Goal: Task Accomplishment & Management: Use online tool/utility

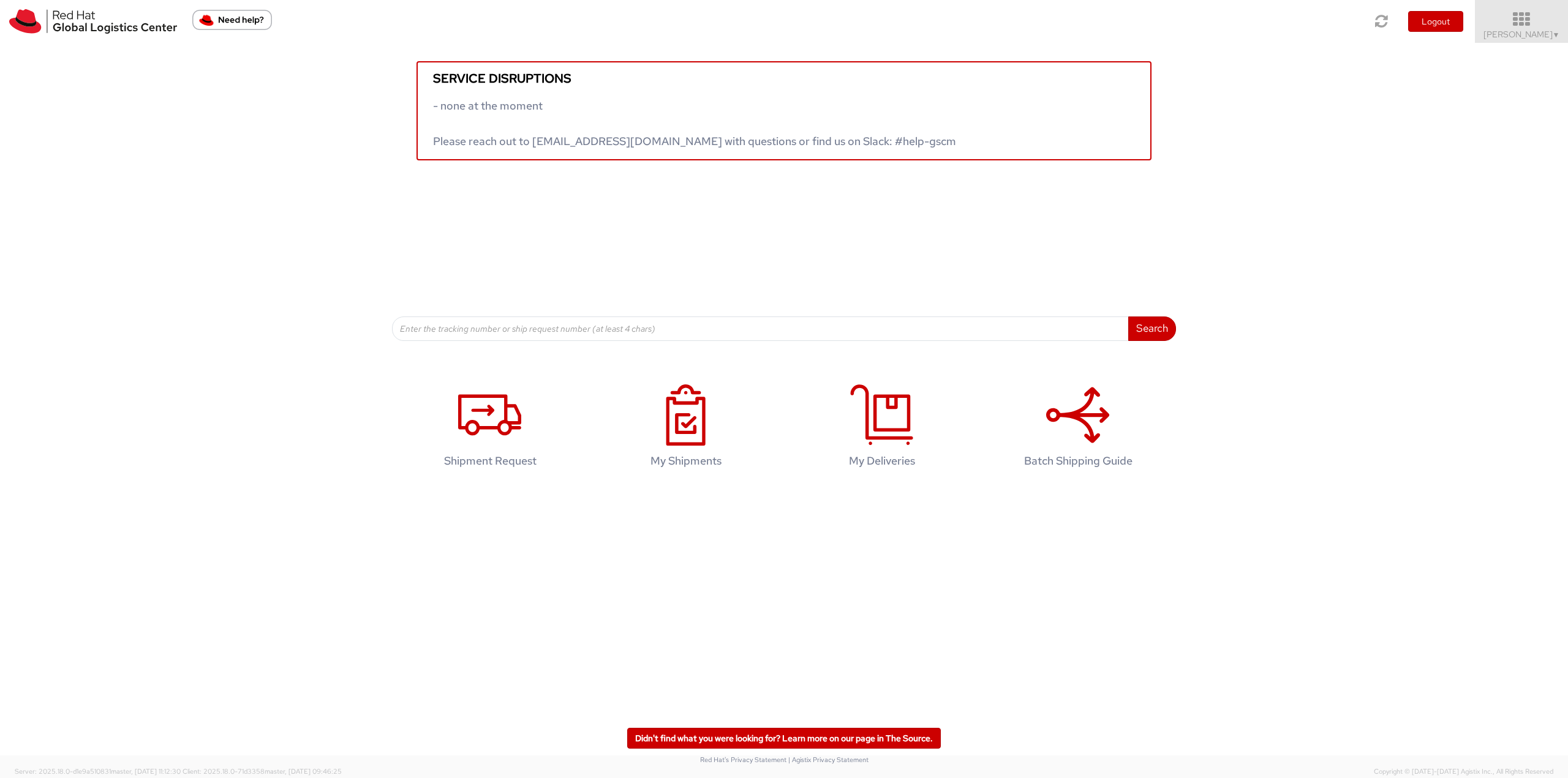
click at [1513, 8] on link "Jason Alexander ▼" at bounding box center [1522, 21] width 93 height 43
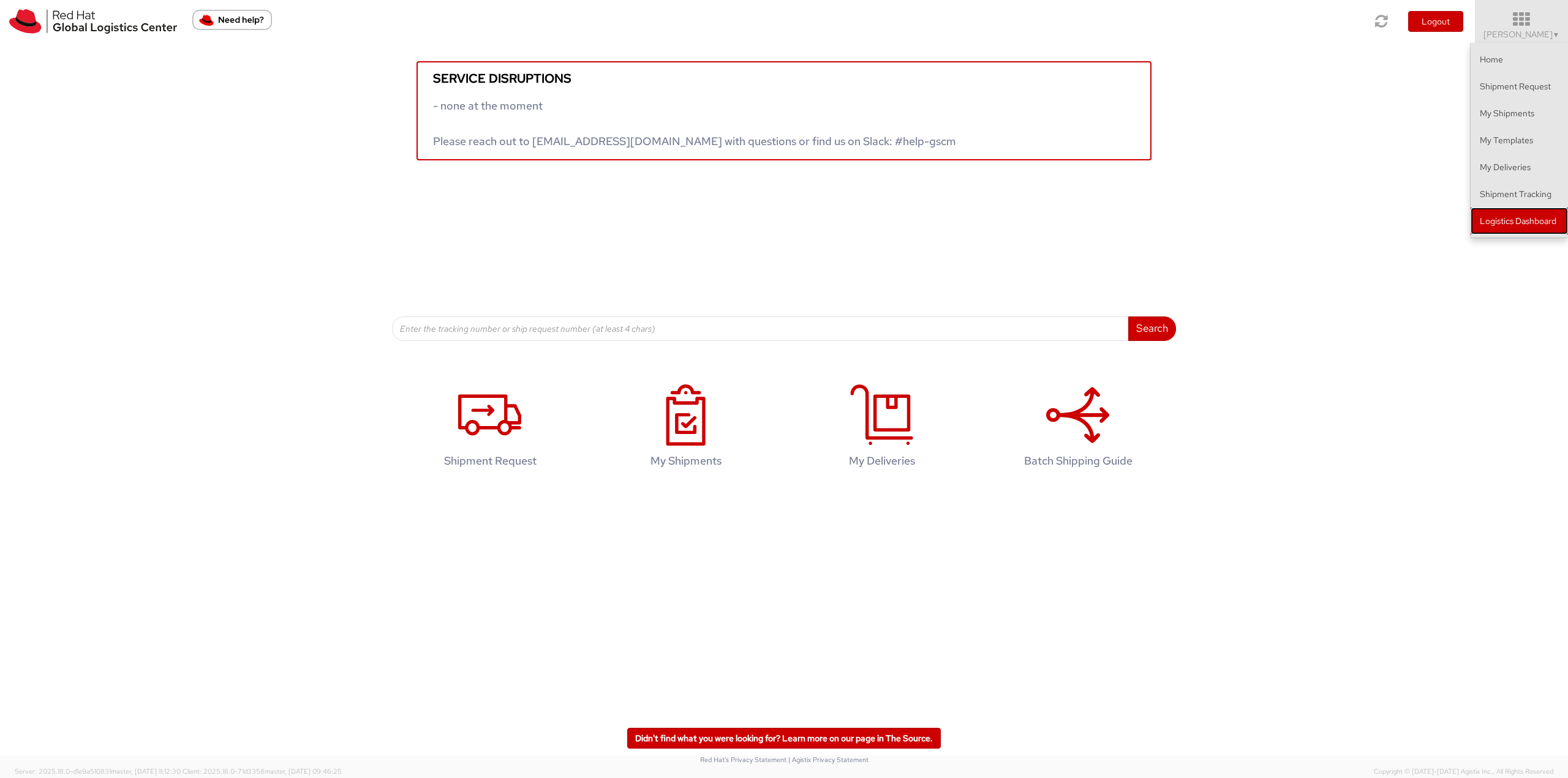
click at [1513, 221] on link "Logistics Dashboard" at bounding box center [1519, 221] width 97 height 27
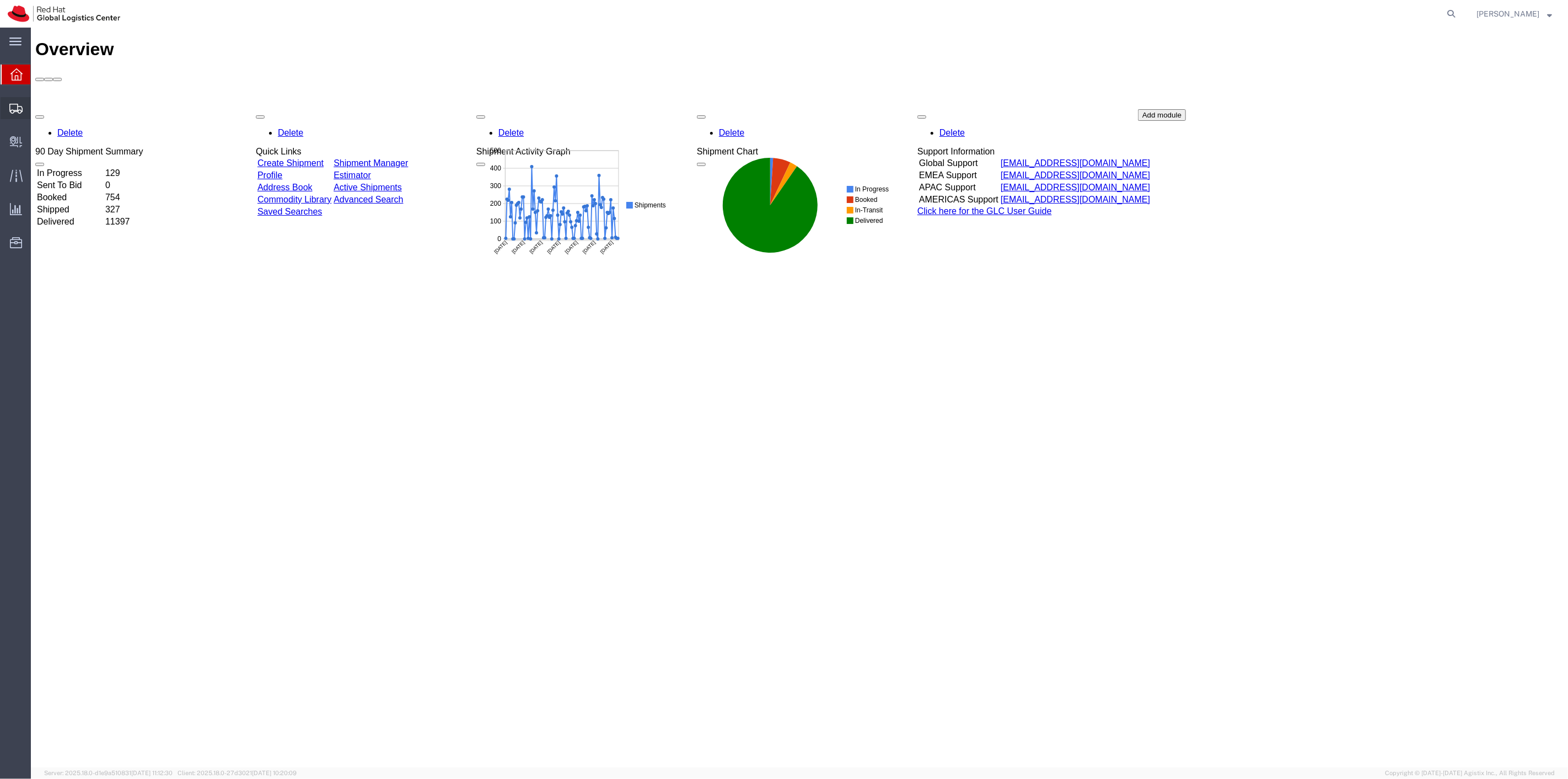
click at [0, 0] on span "Shipment Manager" at bounding box center [0, 0] width 0 height 0
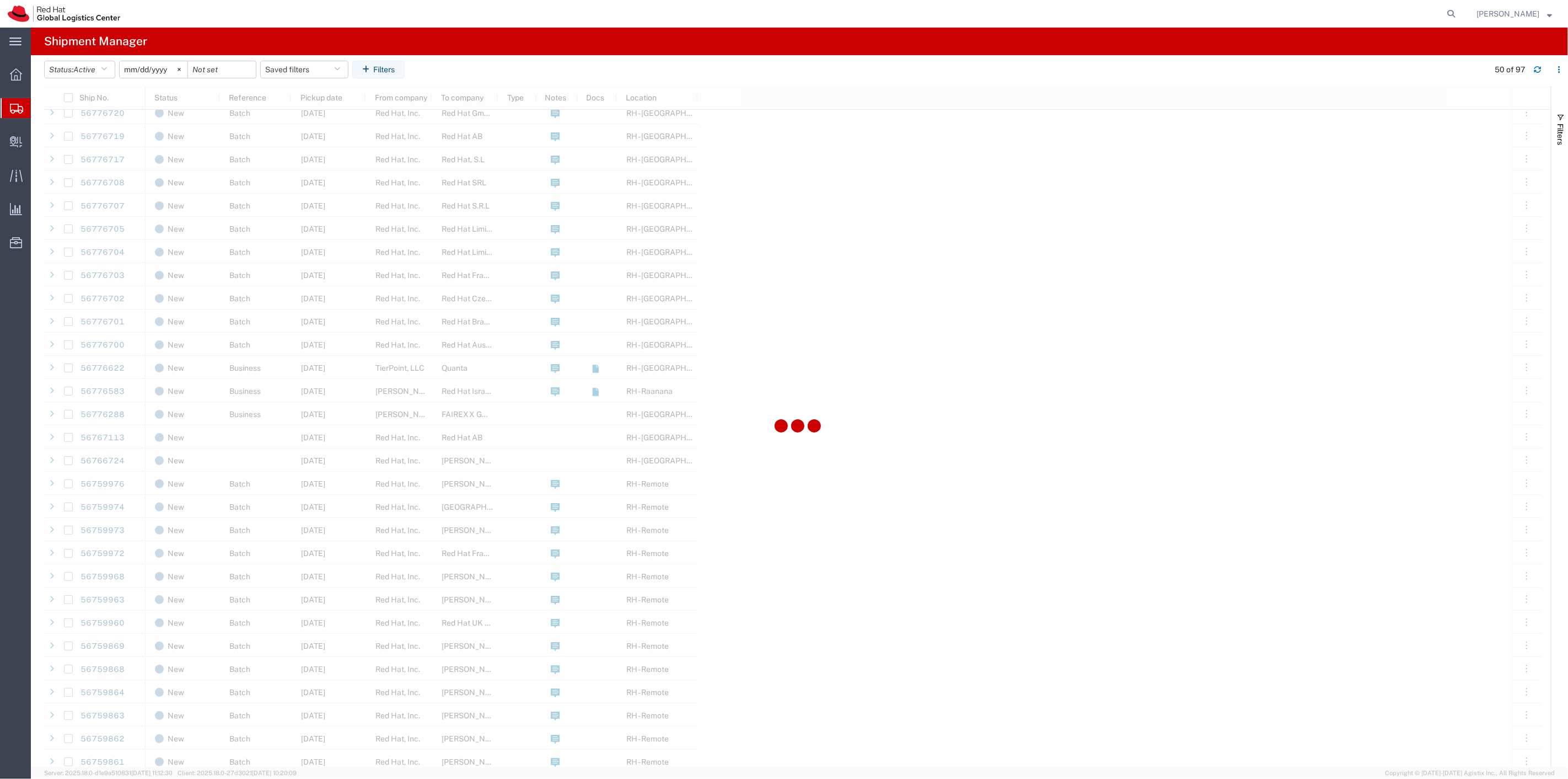
scroll to position [551, 0]
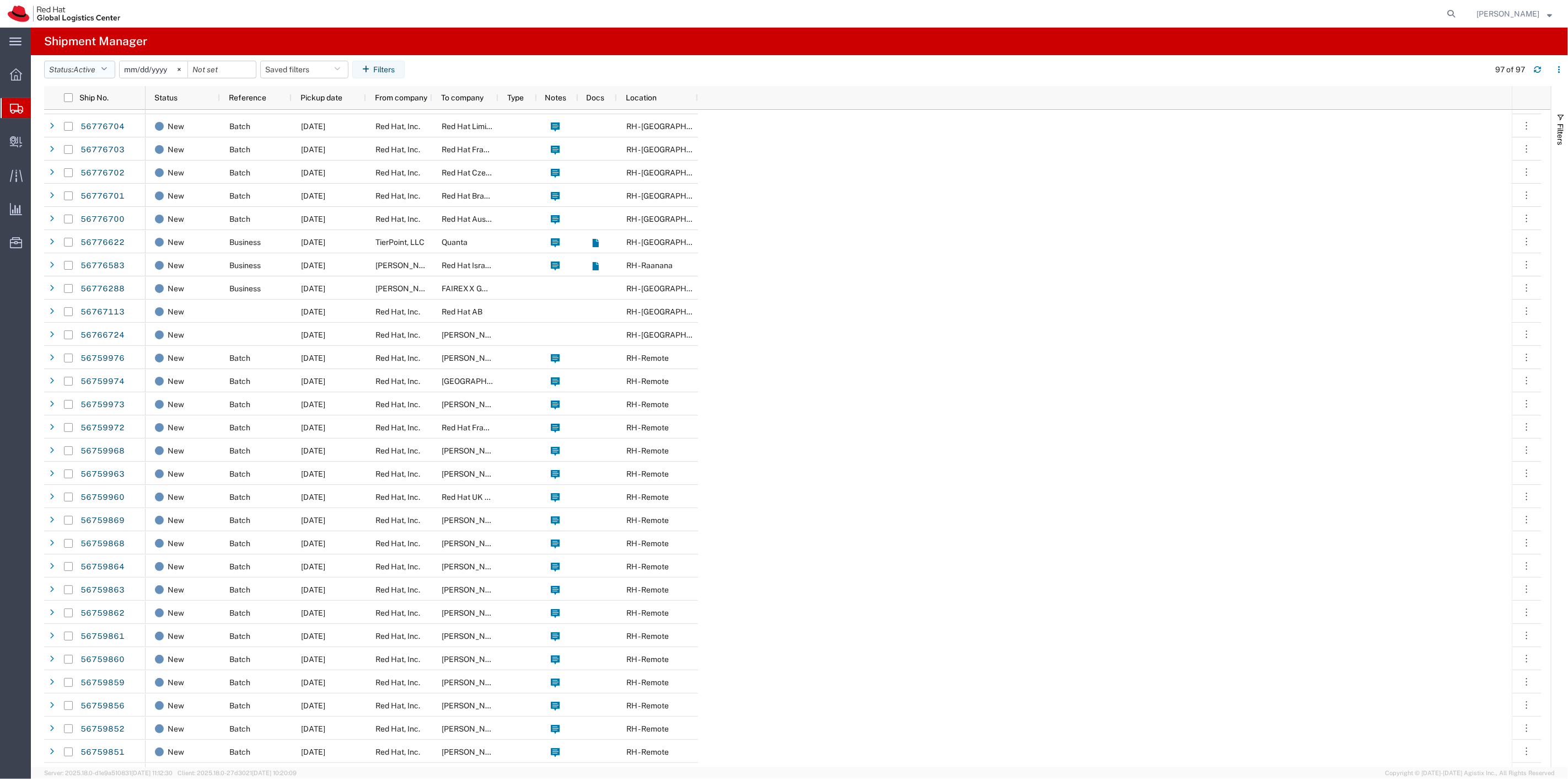
click at [108, 62] on button "Status: Active" at bounding box center [79, 69] width 71 height 18
click at [90, 127] on span "All" at bounding box center [108, 127] width 129 height 17
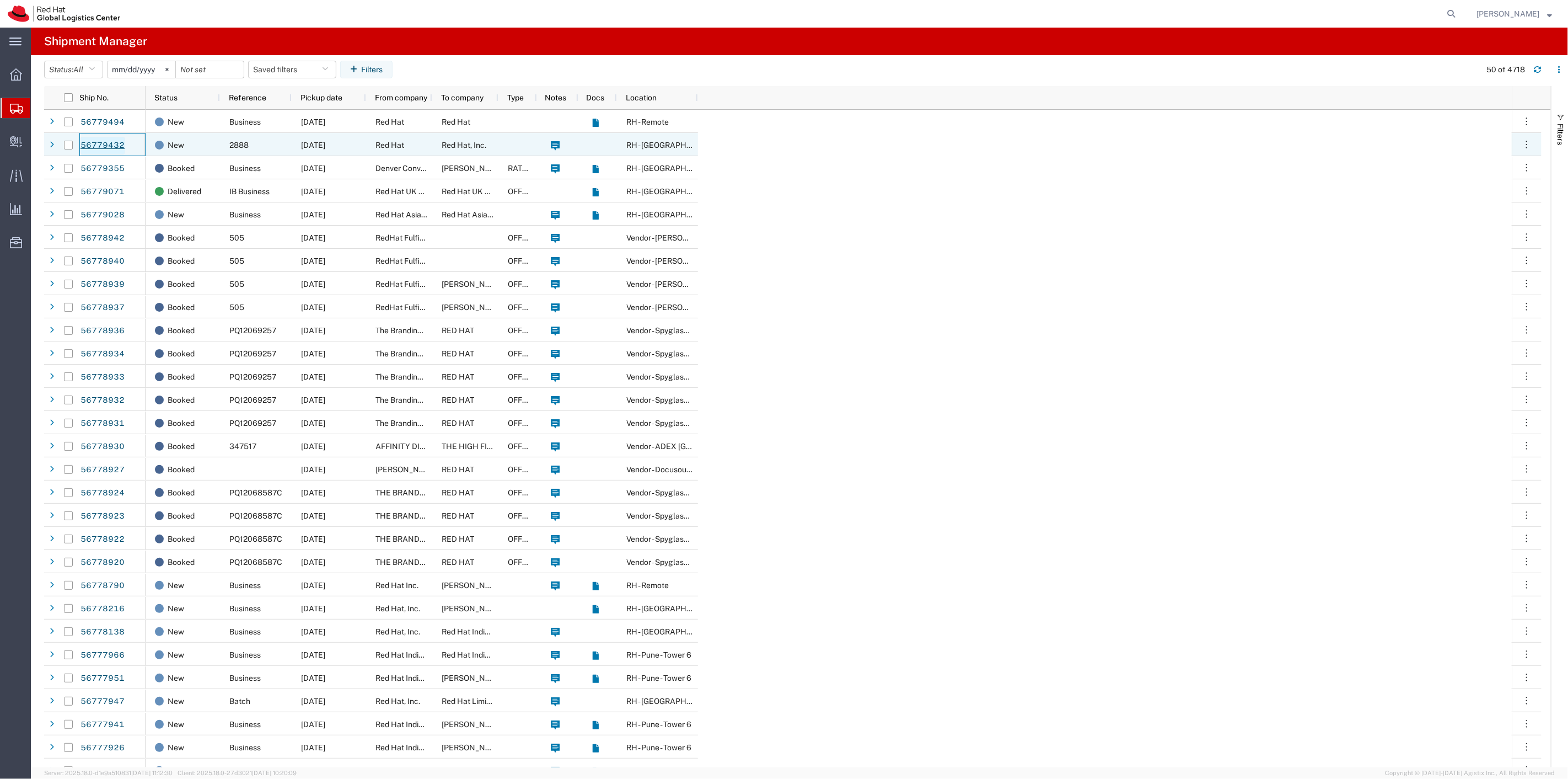
click at [113, 147] on link "56779432" at bounding box center [102, 146] width 45 height 18
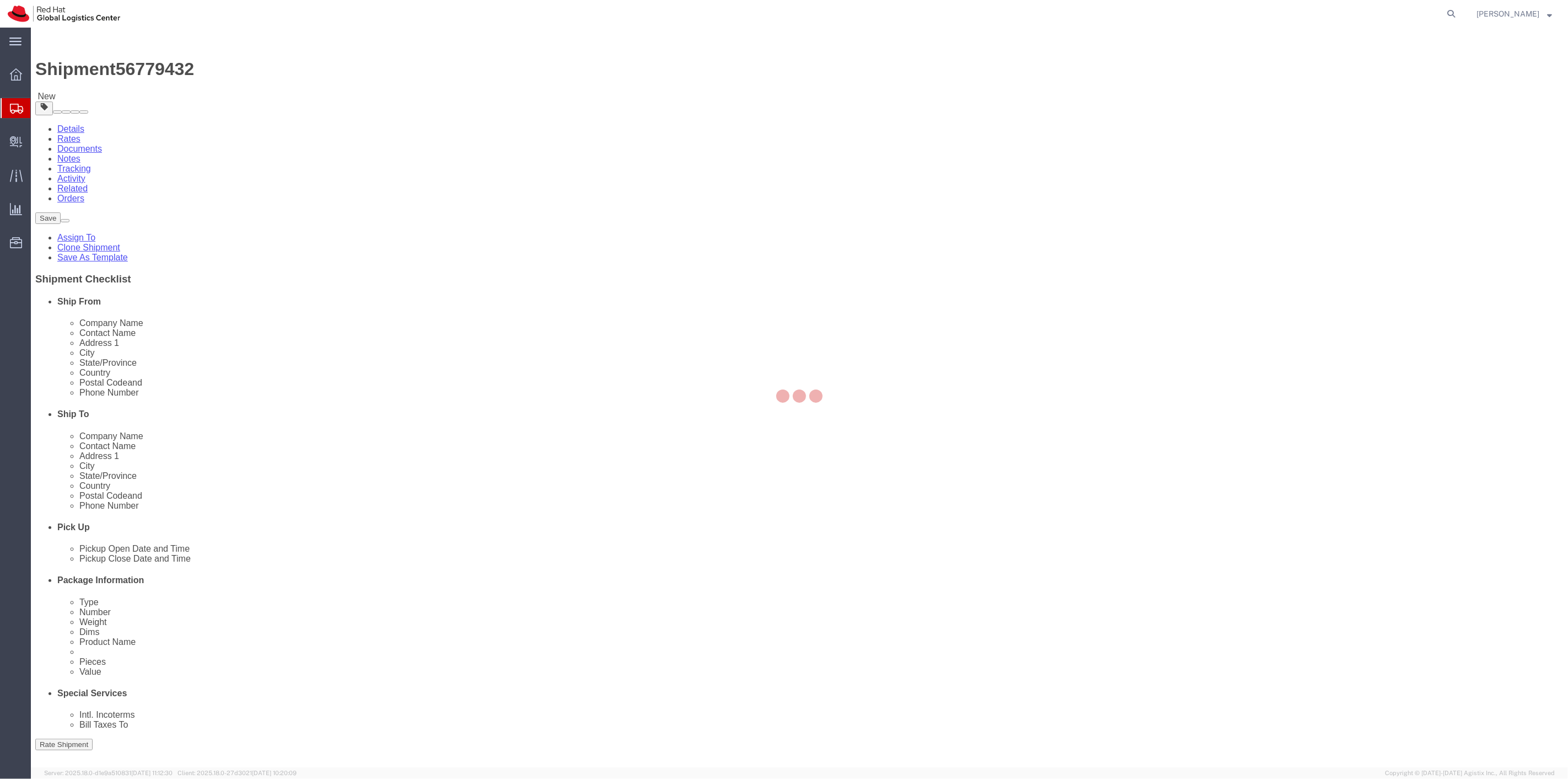
select select
select select "38014"
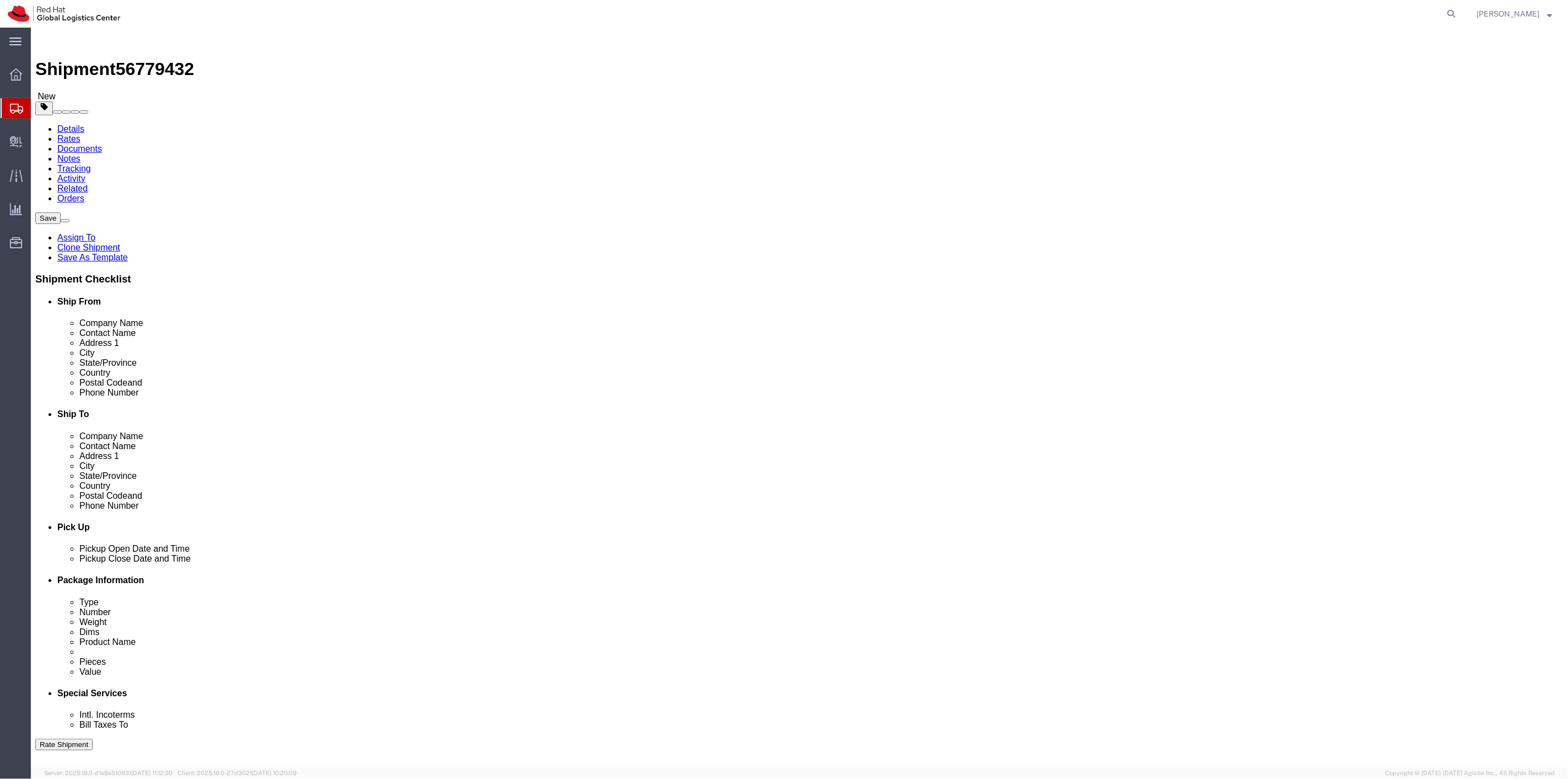
click button "Rate Shipment"
click link "Package Information"
click select "Select Case(s) Crate(s) Envelope Large Box Medium Box PAK Skid(s) Small Box Sma…"
select select "PAK"
click select "Select Case(s) Crate(s) Envelope Large Box Medium Box PAK Skid(s) Small Box Sma…"
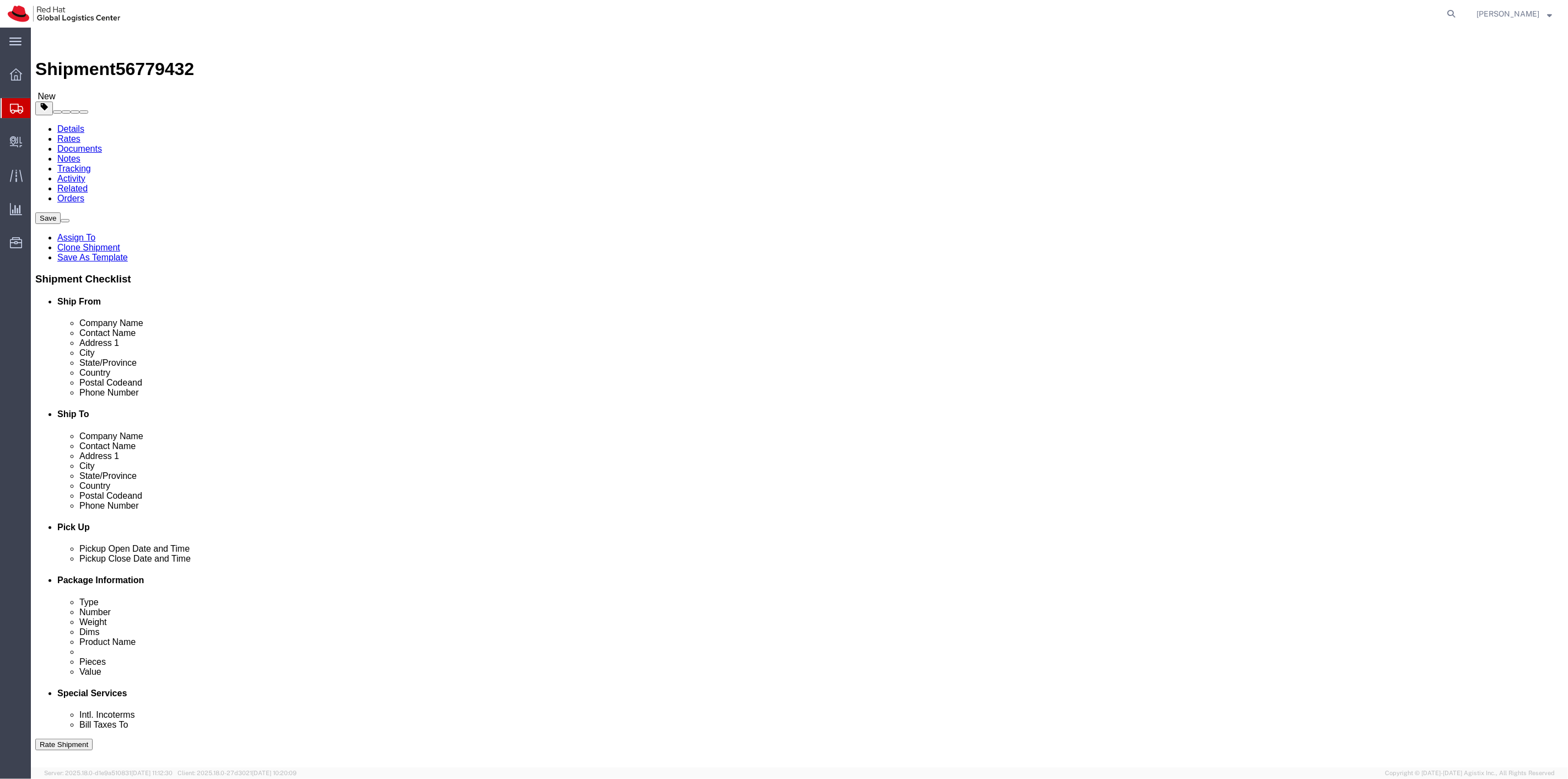
click button "Rate Shipment"
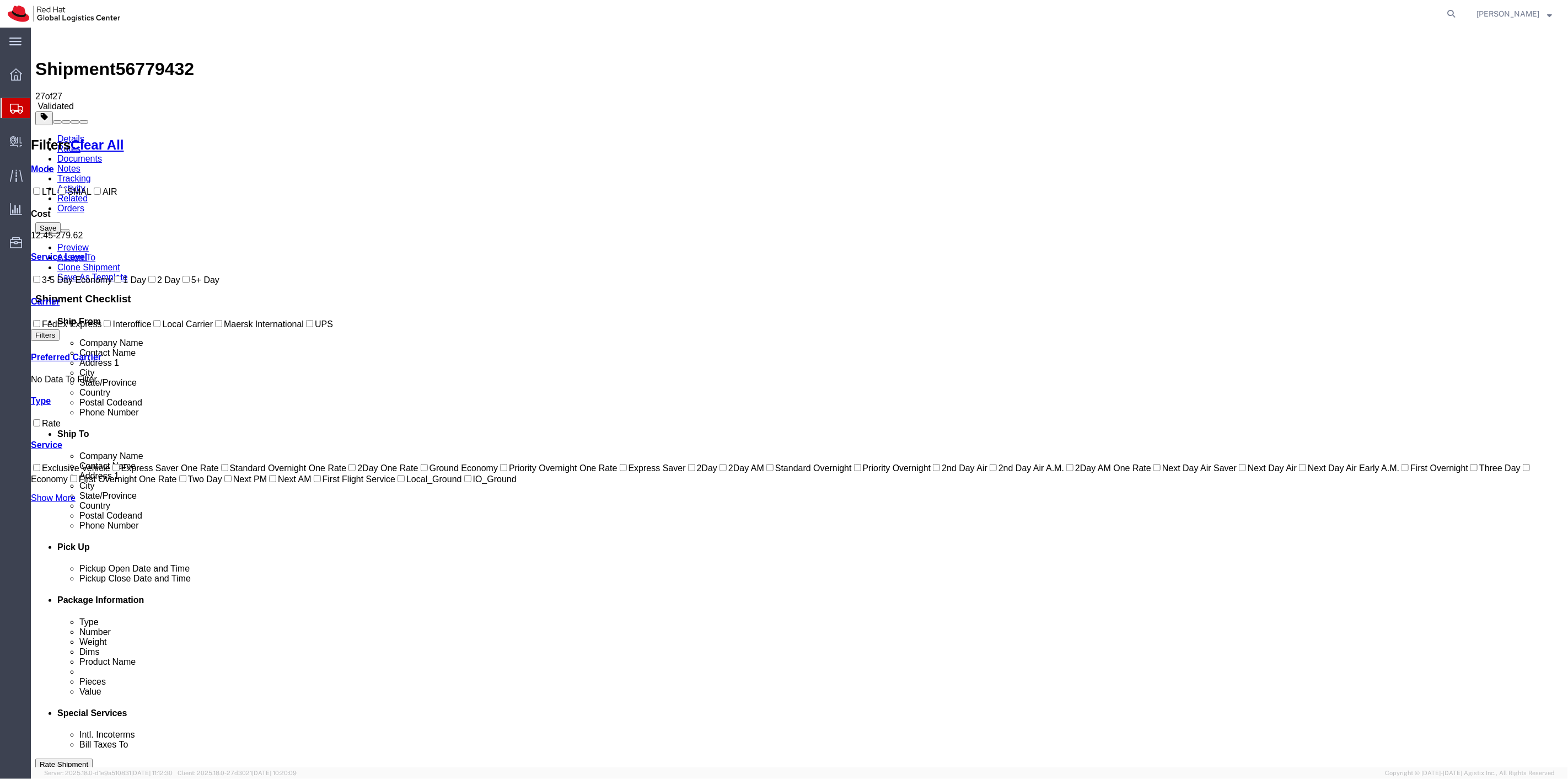
click at [103, 327] on input "Interoffice" at bounding box center [106, 323] width 7 height 7
checkbox input "true"
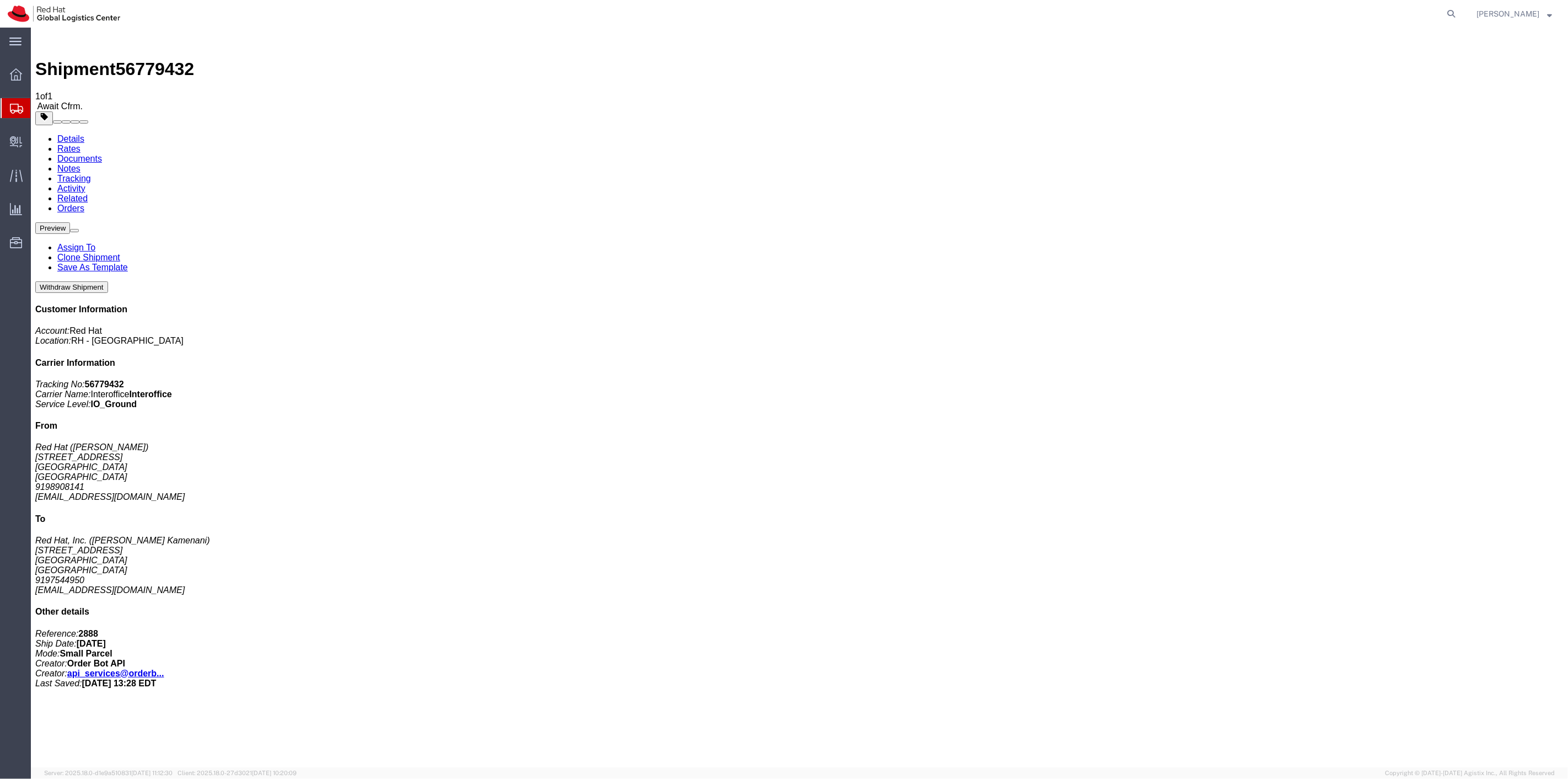
click at [38, 142] on span "Internal Delivery" at bounding box center [34, 142] width 7 height 22
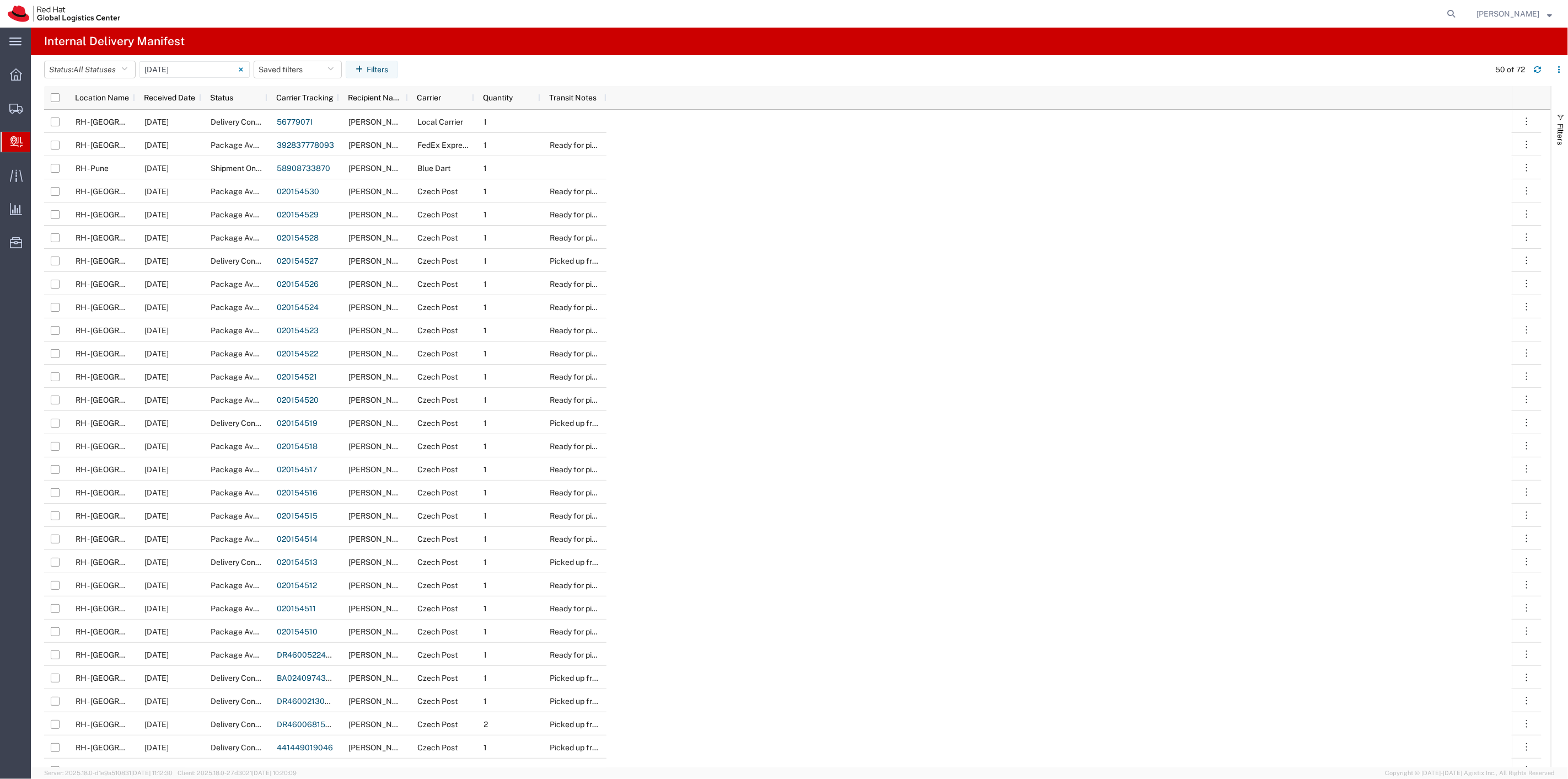
click at [0, 0] on span "Create Delivery" at bounding box center [0, 0] width 0 height 0
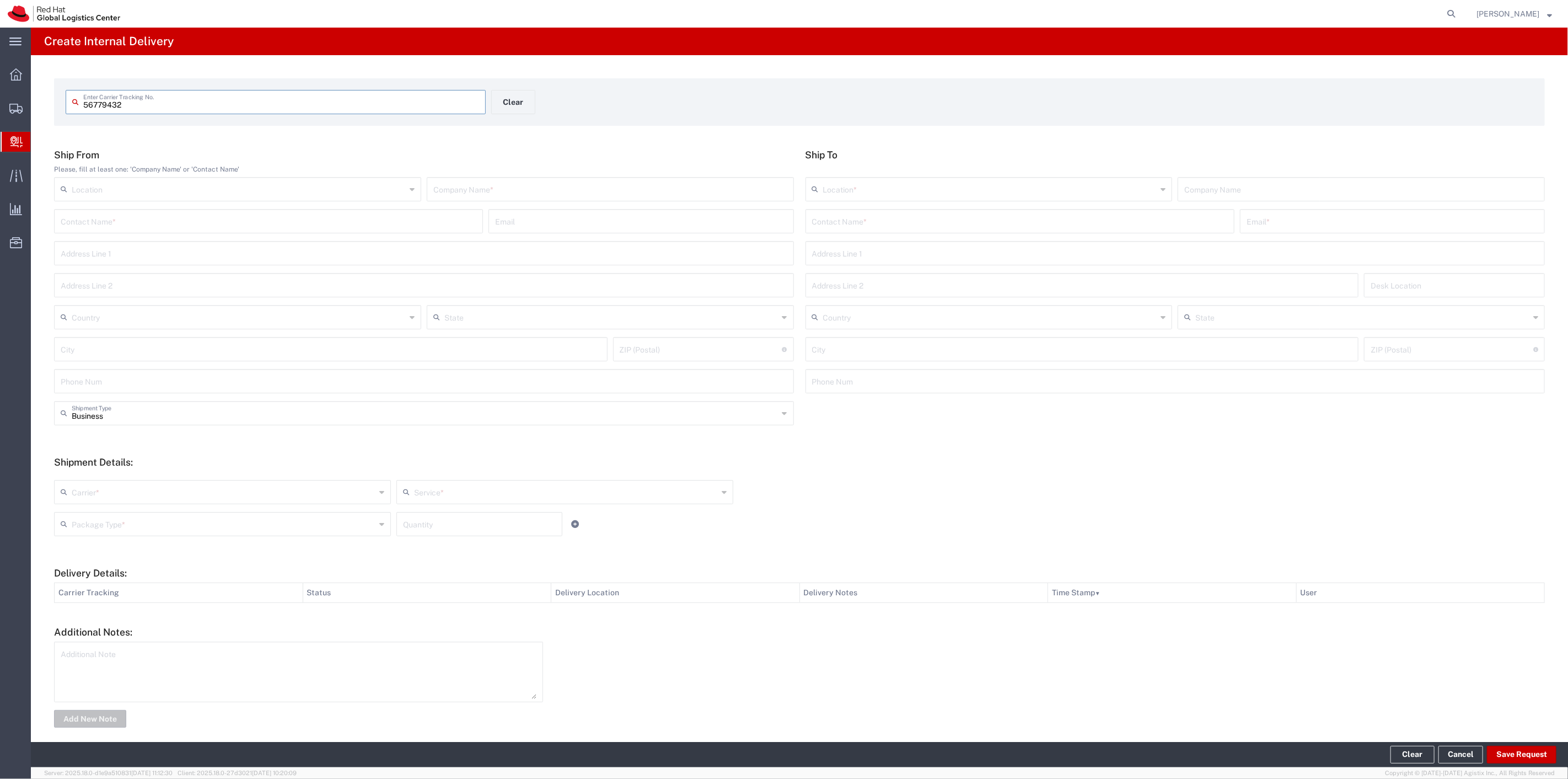
type input "56779432"
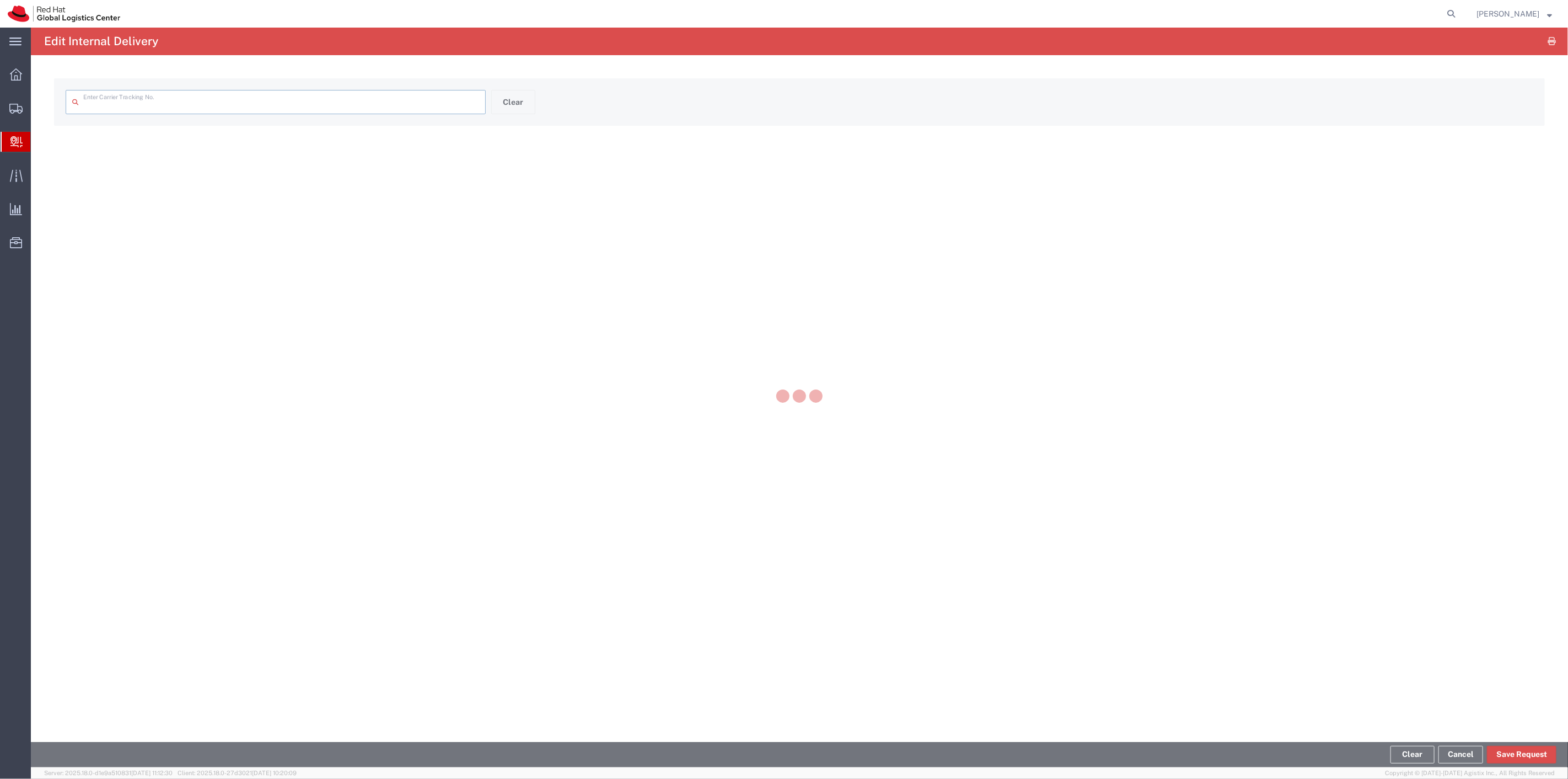
type input "56779432"
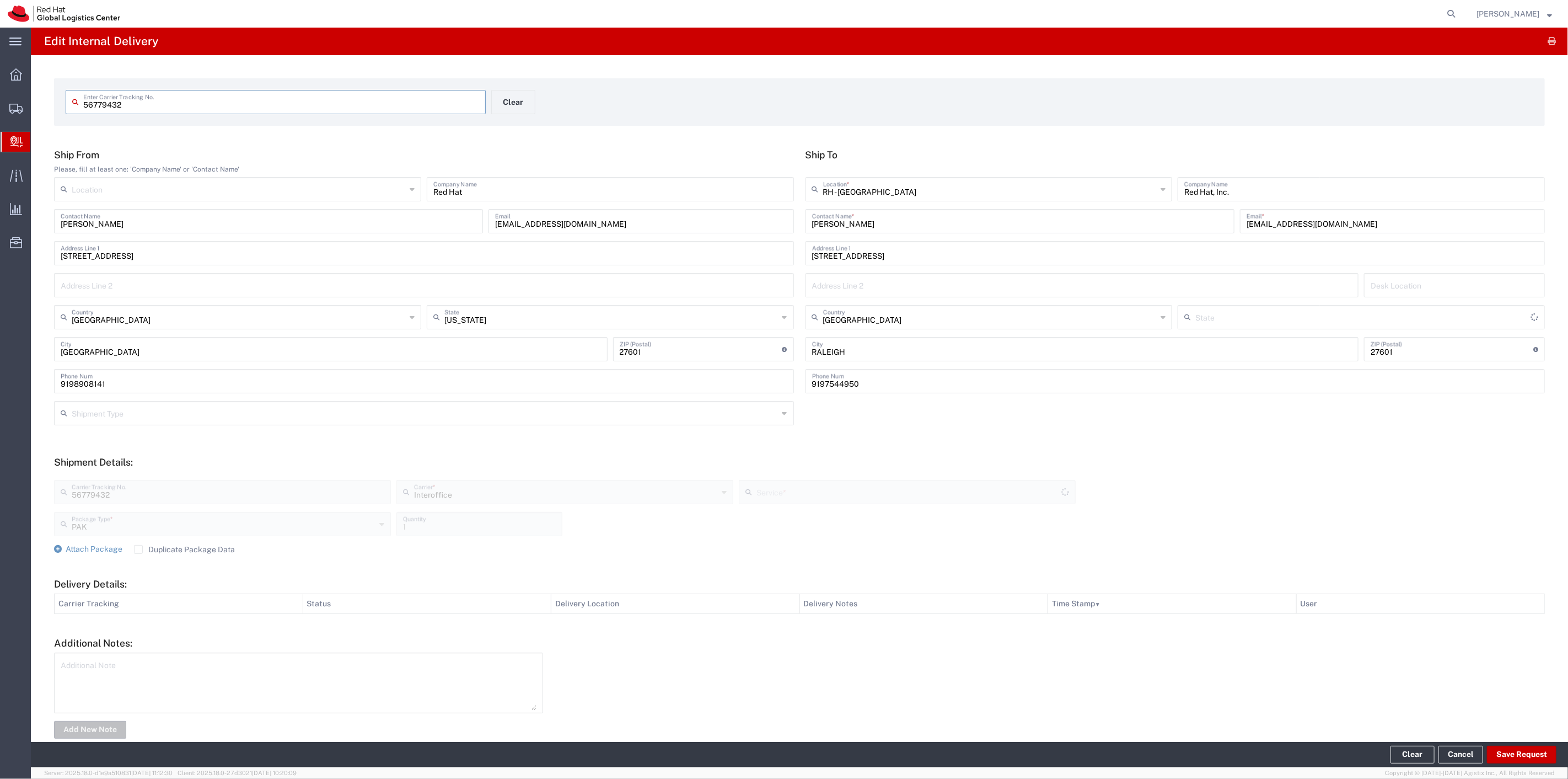
type input "[US_STATE]"
type input "IO_Ground"
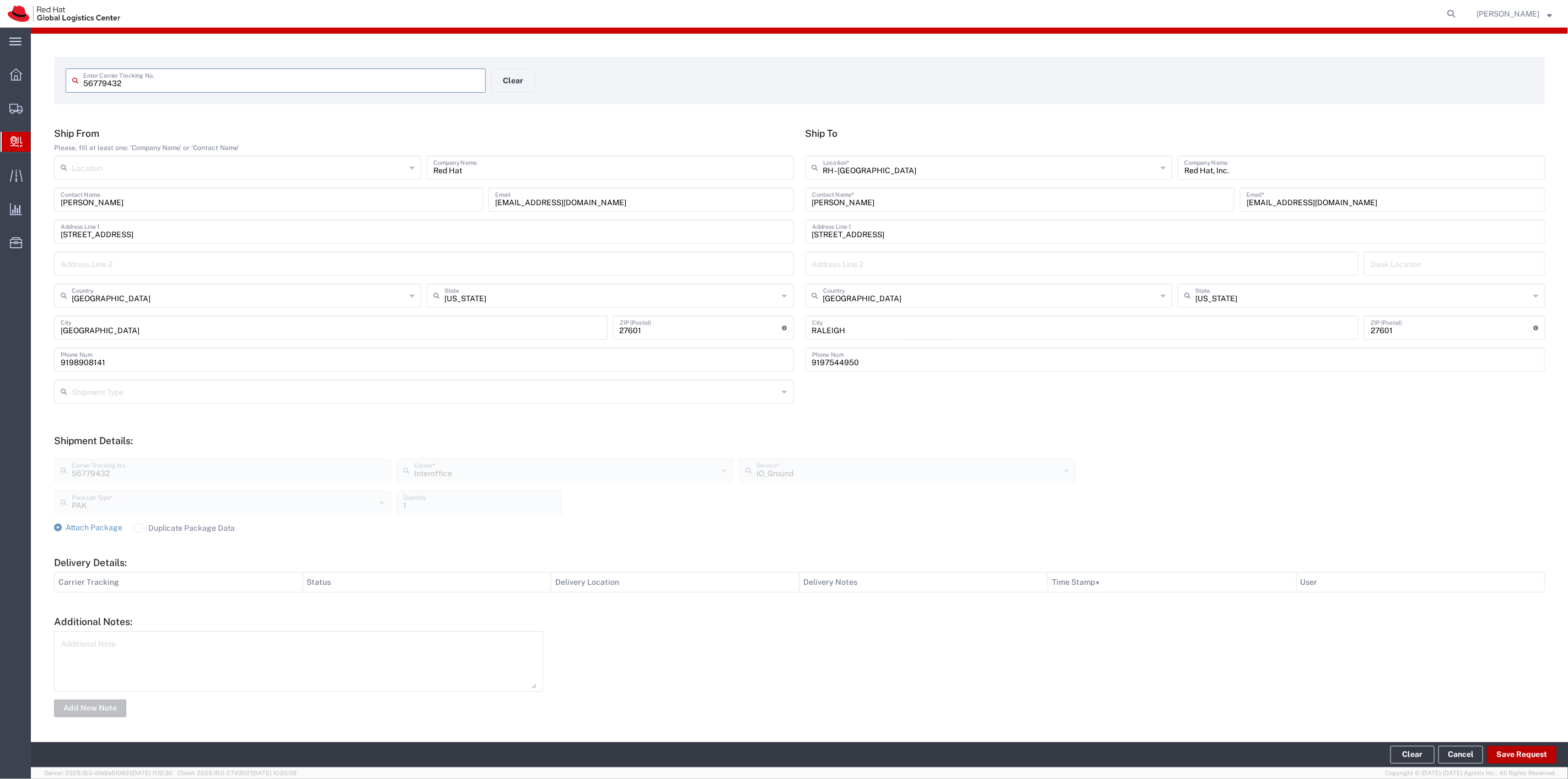
click at [1528, 758] on button "Save Request" at bounding box center [1521, 755] width 69 height 18
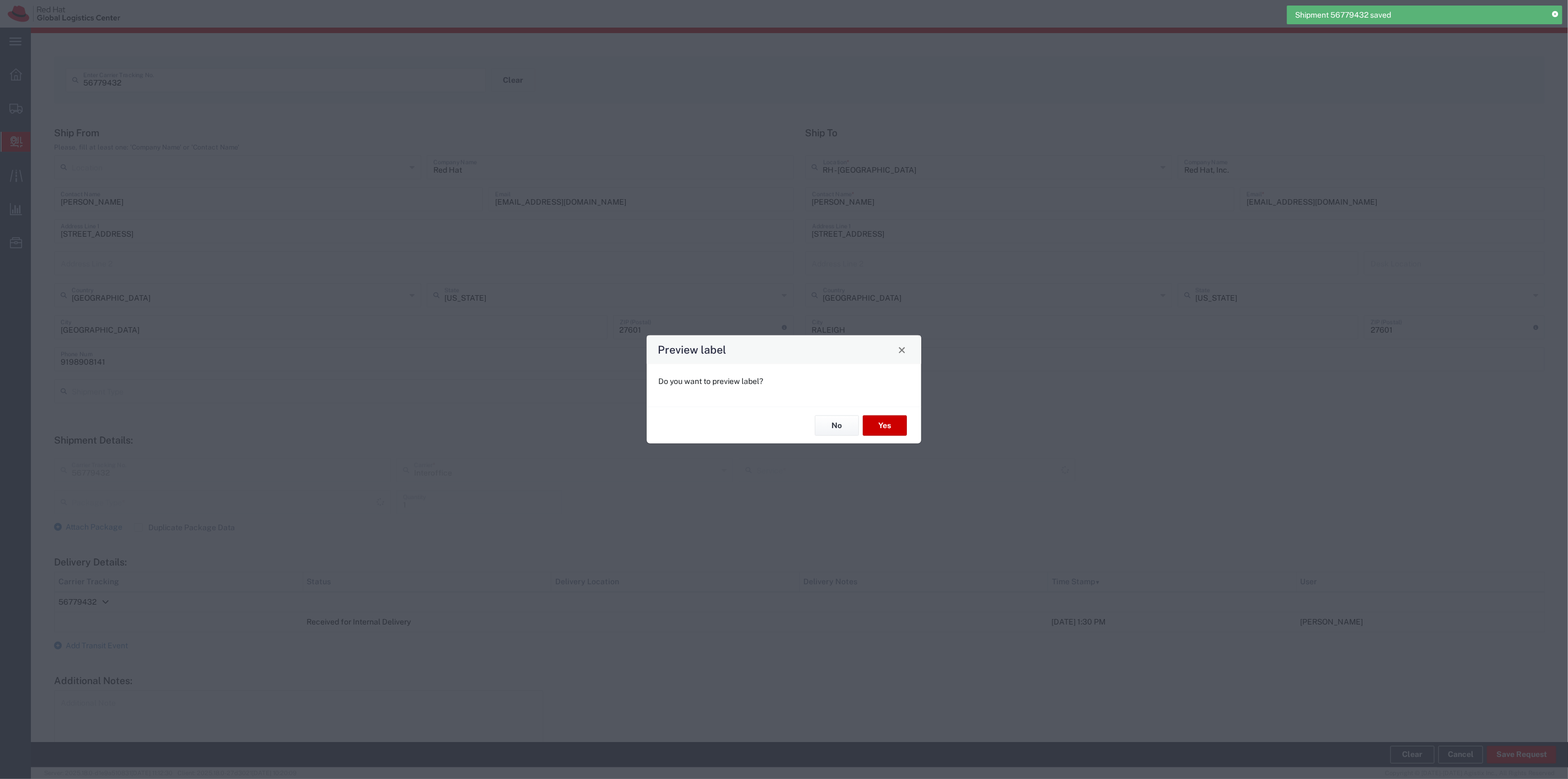
type input "PAK"
type input "IO_Ground"
click at [876, 429] on button "Yes" at bounding box center [884, 425] width 44 height 20
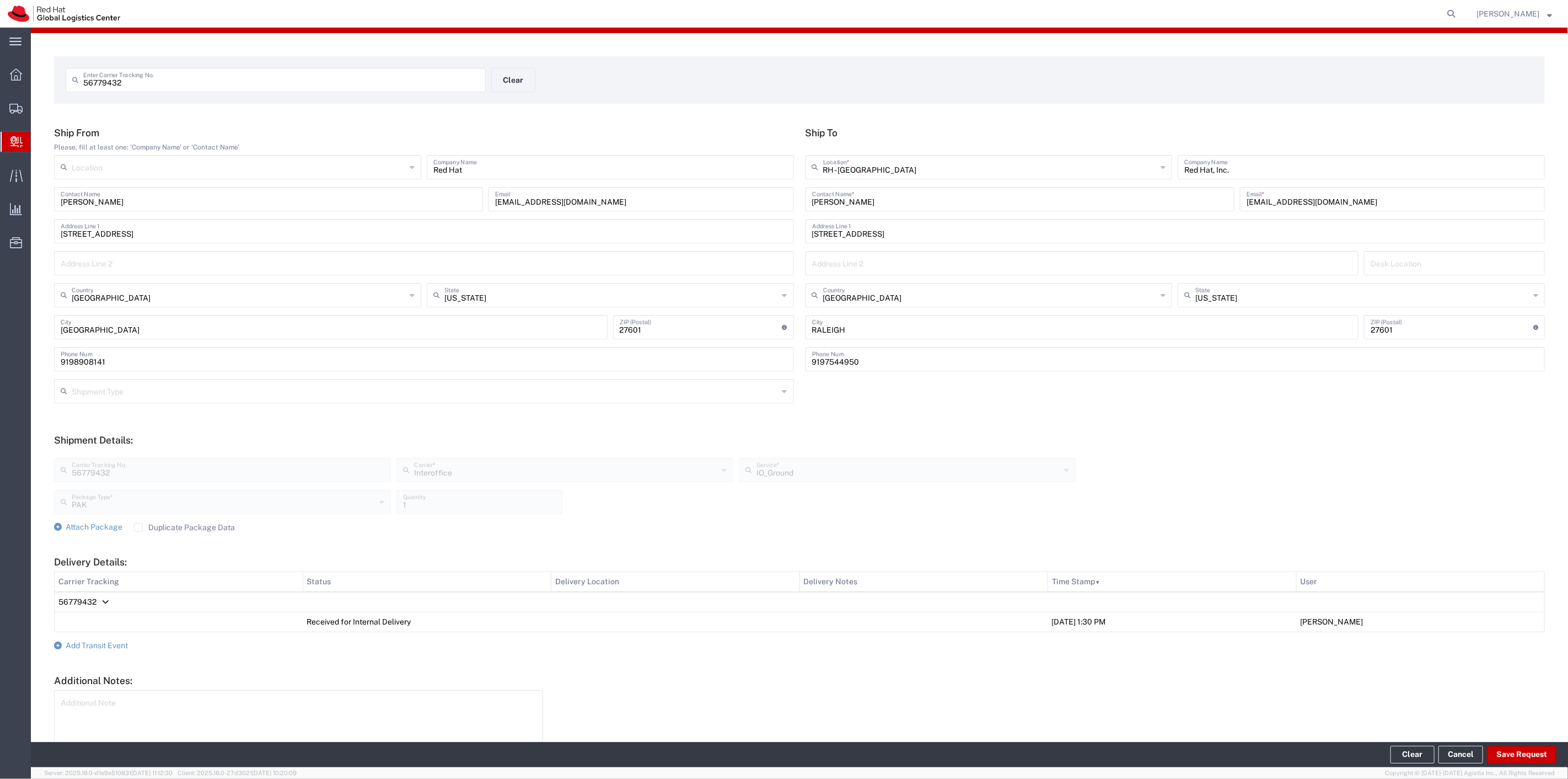
scroll to position [80, 0]
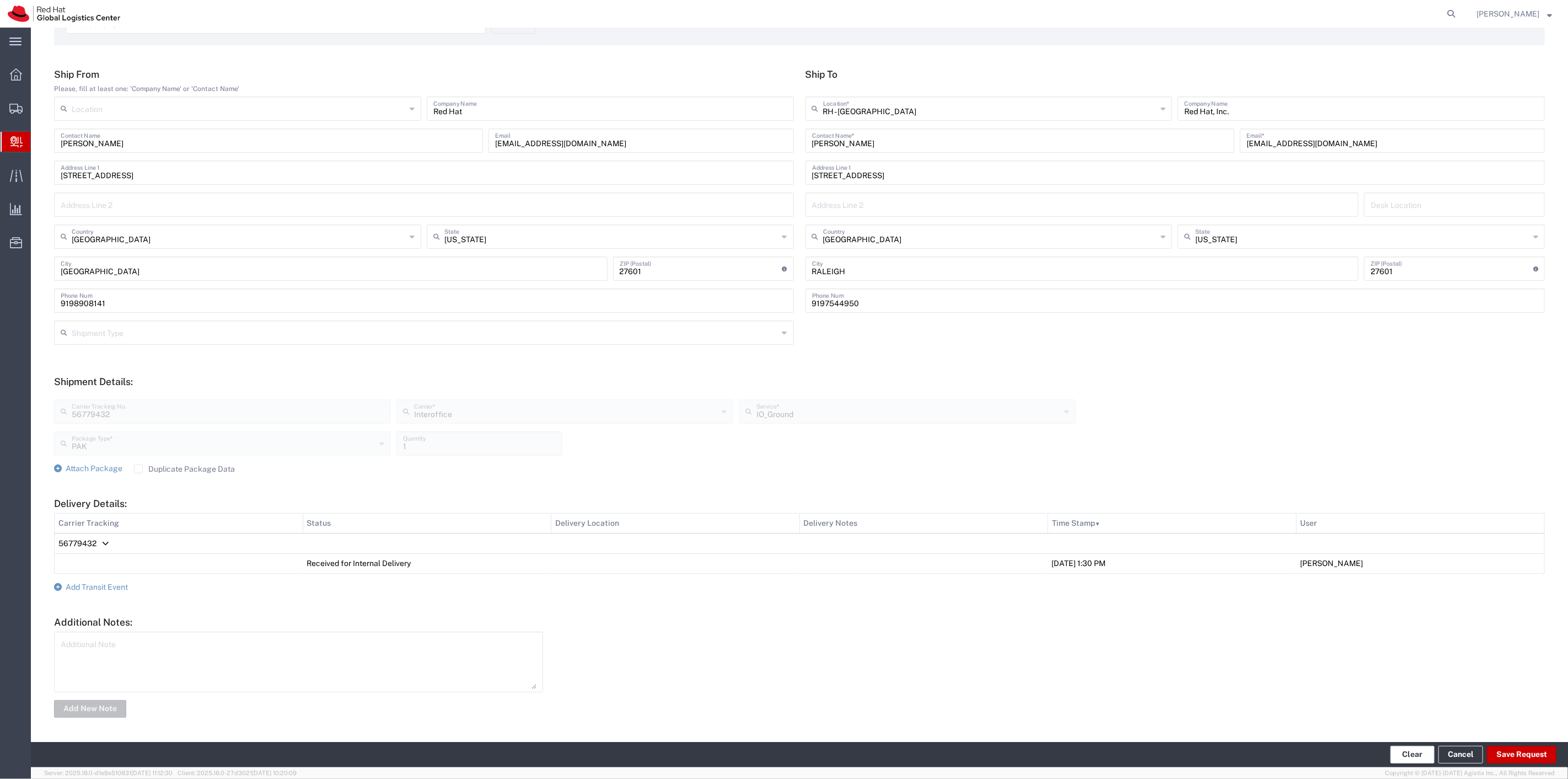
click at [1426, 755] on button "Clear" at bounding box center [1412, 755] width 44 height 18
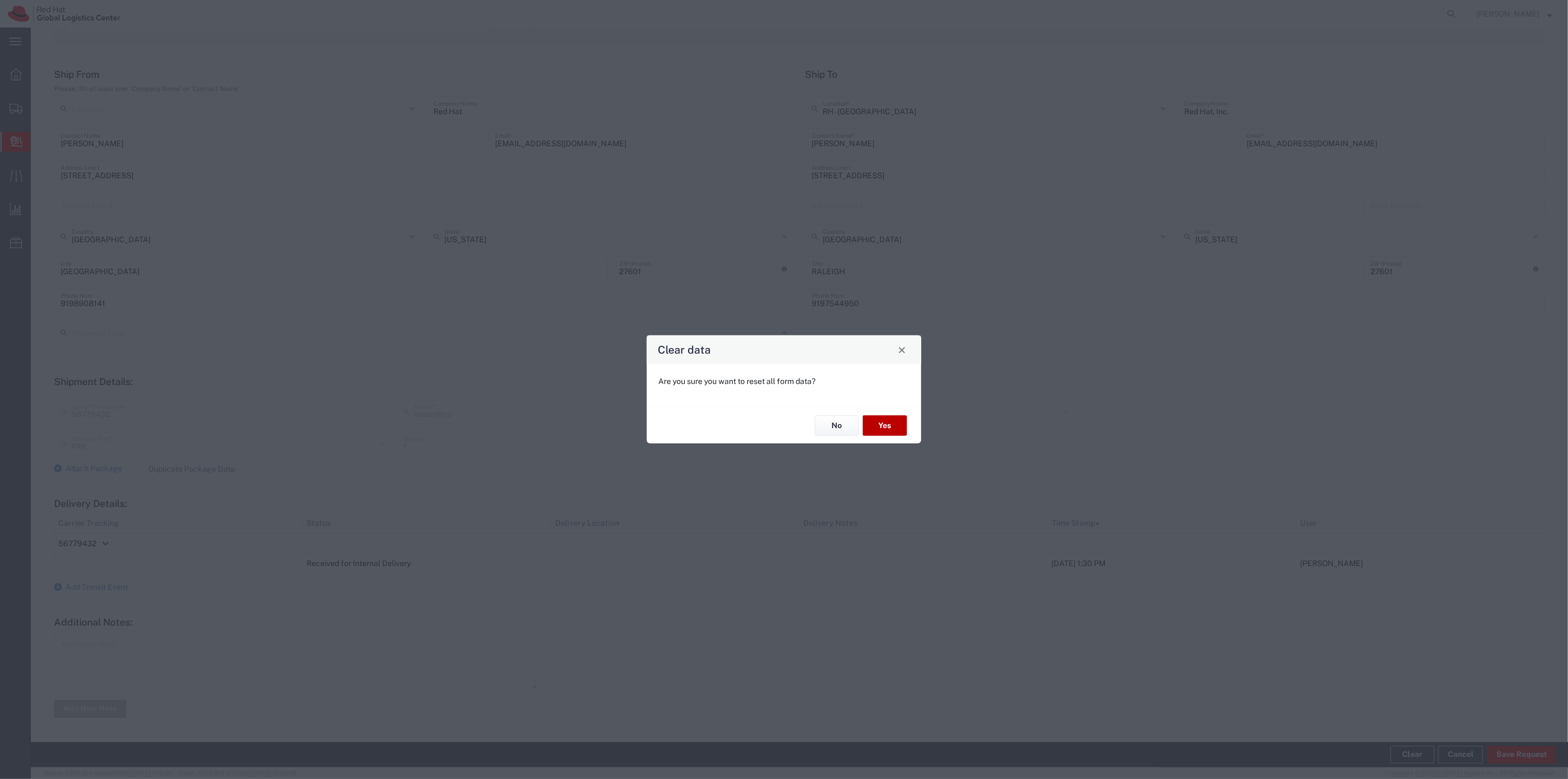
click at [901, 433] on button "Yes" at bounding box center [884, 425] width 44 height 20
